Goal: Information Seeking & Learning: Learn about a topic

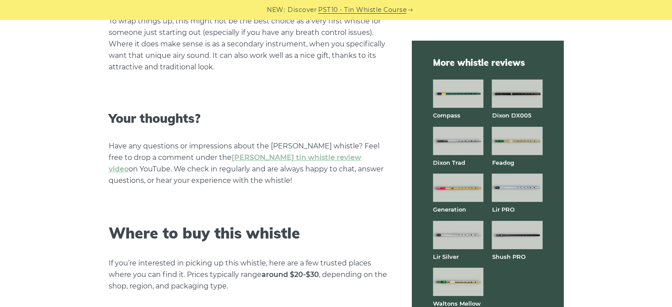
scroll to position [2429, 0]
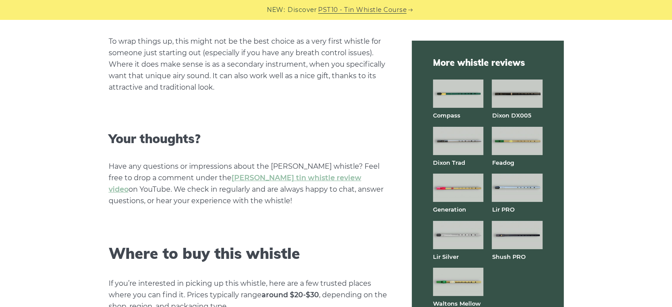
click at [460, 91] on img at bounding box center [458, 93] width 50 height 28
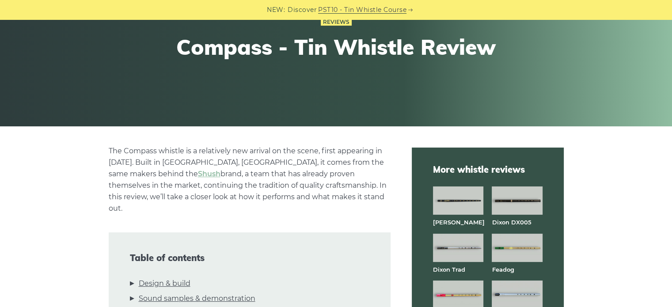
scroll to position [132, 0]
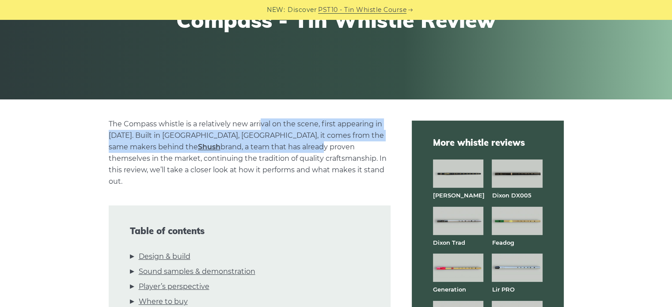
drag, startPoint x: 260, startPoint y: 124, endPoint x: 211, endPoint y: 146, distance: 53.4
click at [211, 146] on p "The Compass whistle is a relatively new arrival on the scene, first appearing i…" at bounding box center [250, 152] width 282 height 69
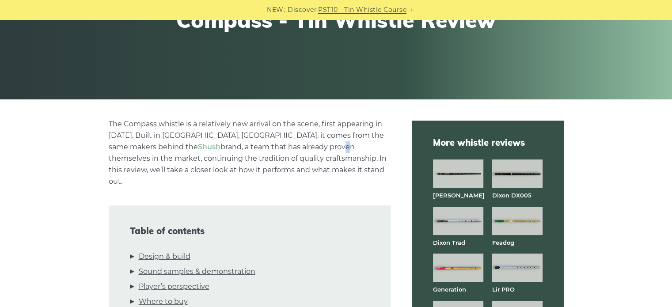
click at [238, 148] on p "The Compass whistle is a relatively new arrival on the scene, first appearing i…" at bounding box center [250, 152] width 282 height 69
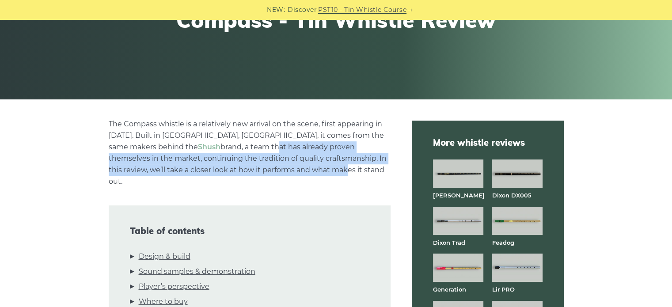
drag, startPoint x: 168, startPoint y: 146, endPoint x: 219, endPoint y: 170, distance: 56.5
click at [219, 170] on p "The Compass whistle is a relatively new arrival on the scene, first appearing i…" at bounding box center [250, 152] width 282 height 69
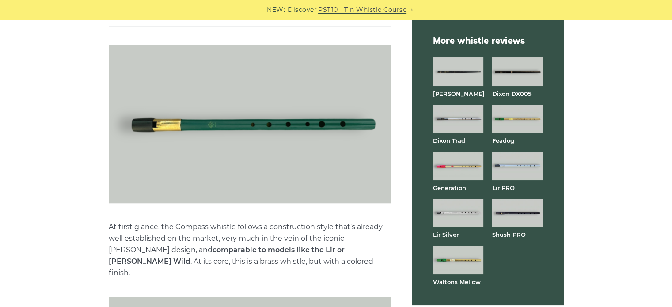
scroll to position [706, 0]
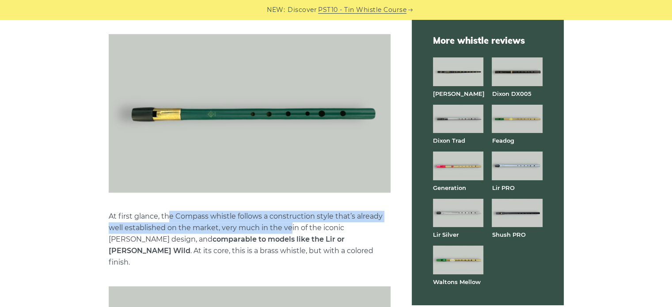
drag, startPoint x: 169, startPoint y: 206, endPoint x: 291, endPoint y: 219, distance: 123.5
click at [291, 219] on p "At first glance, the Compass whistle follows a construction style that’s alread…" at bounding box center [250, 239] width 282 height 57
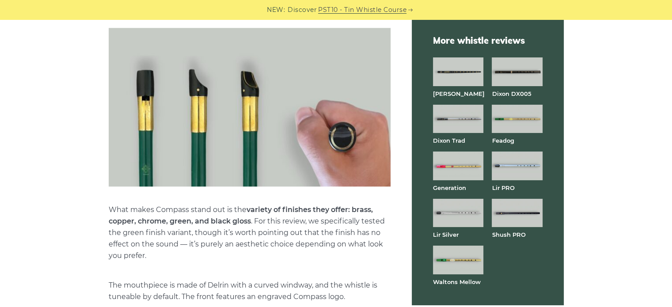
scroll to position [971, 0]
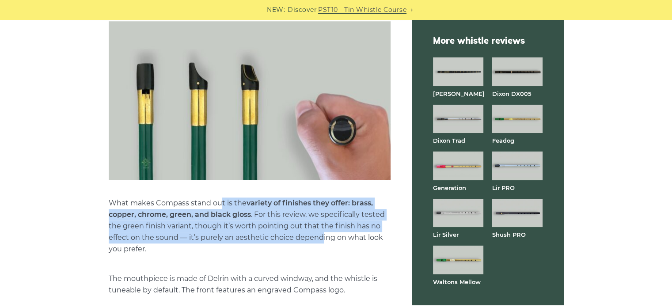
drag, startPoint x: 221, startPoint y: 180, endPoint x: 320, endPoint y: 209, distance: 103.5
click at [320, 209] on p "What makes Compass stand out is the variety of finishes they offer: brass, copp…" at bounding box center [250, 225] width 282 height 57
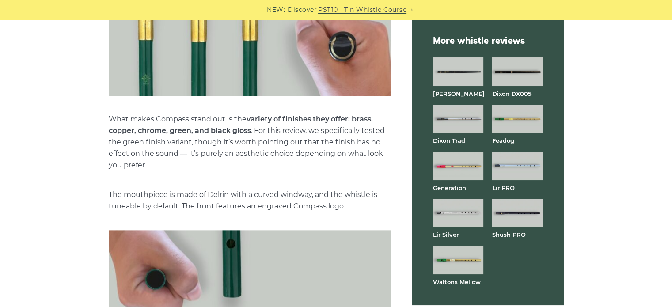
scroll to position [1060, 0]
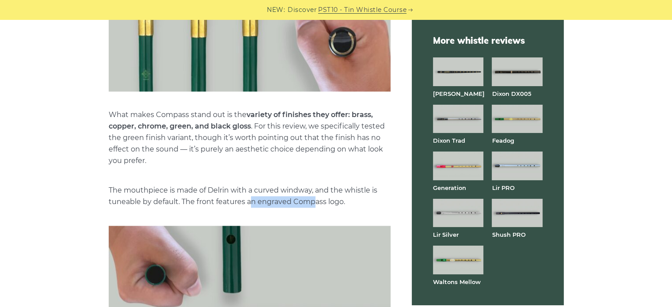
drag, startPoint x: 251, startPoint y: 178, endPoint x: 313, endPoint y: 184, distance: 62.1
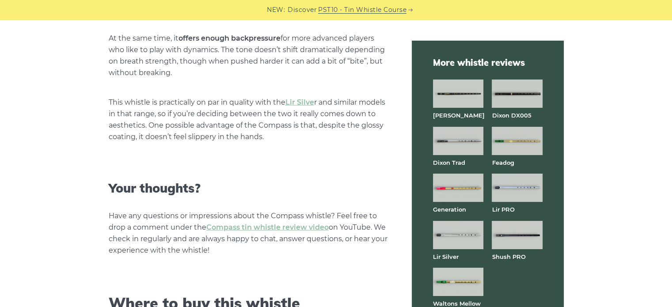
scroll to position [2208, 0]
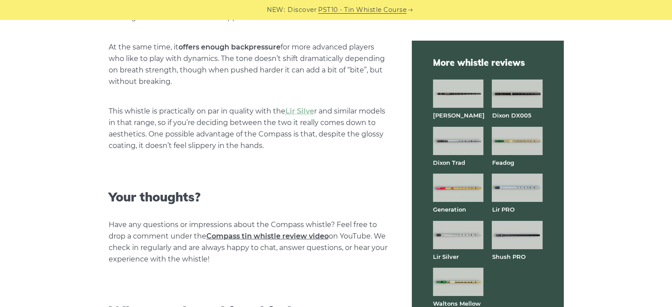
click at [250, 232] on link "Compass tin whistle review video" at bounding box center [267, 236] width 122 height 8
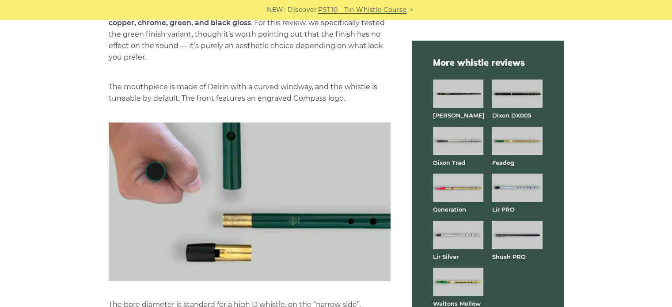
scroll to position [927, 0]
